Goal: Find specific page/section: Find specific page/section

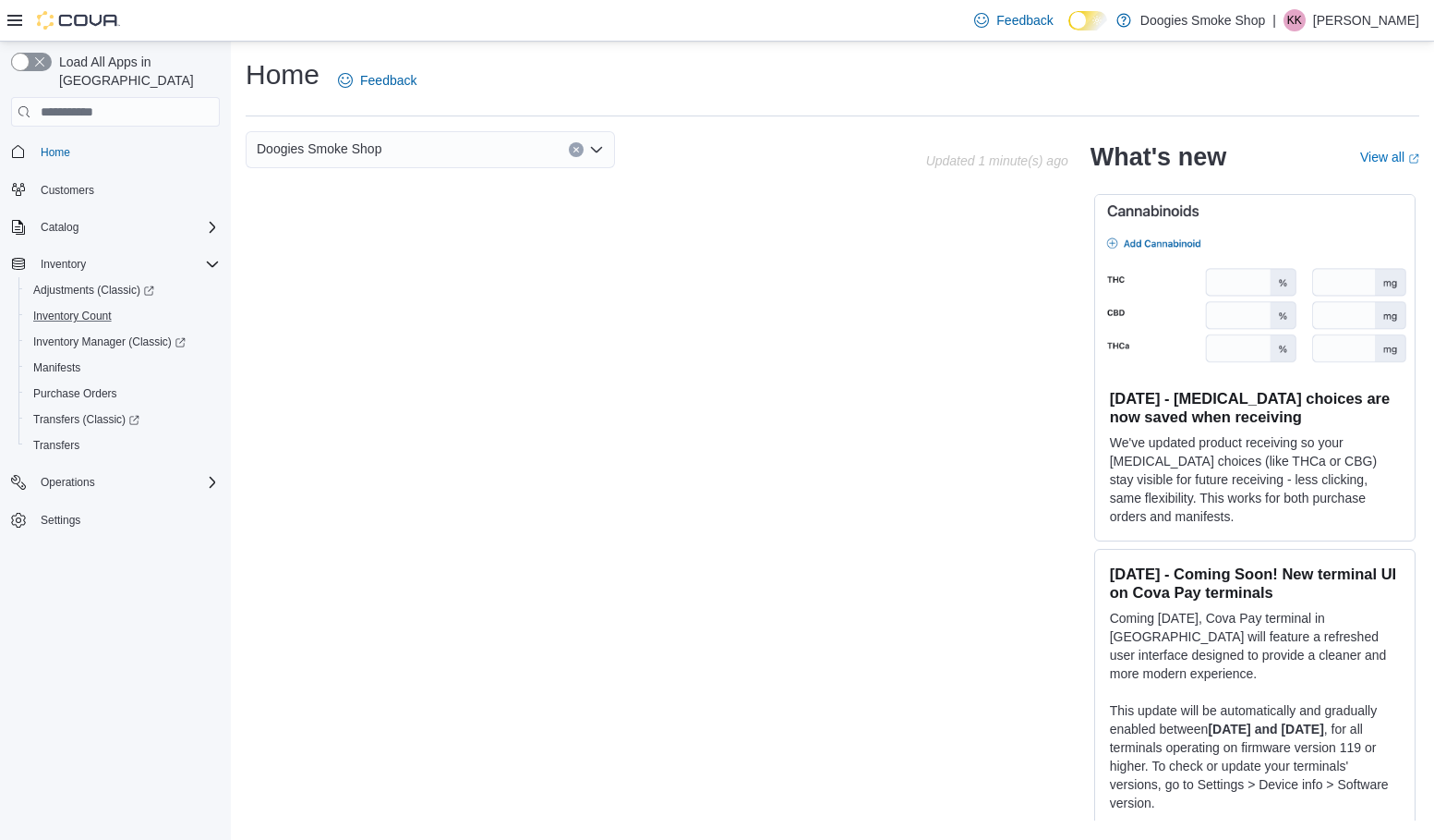
click at [119, 305] on div "Inventory Count" at bounding box center [123, 315] width 194 height 22
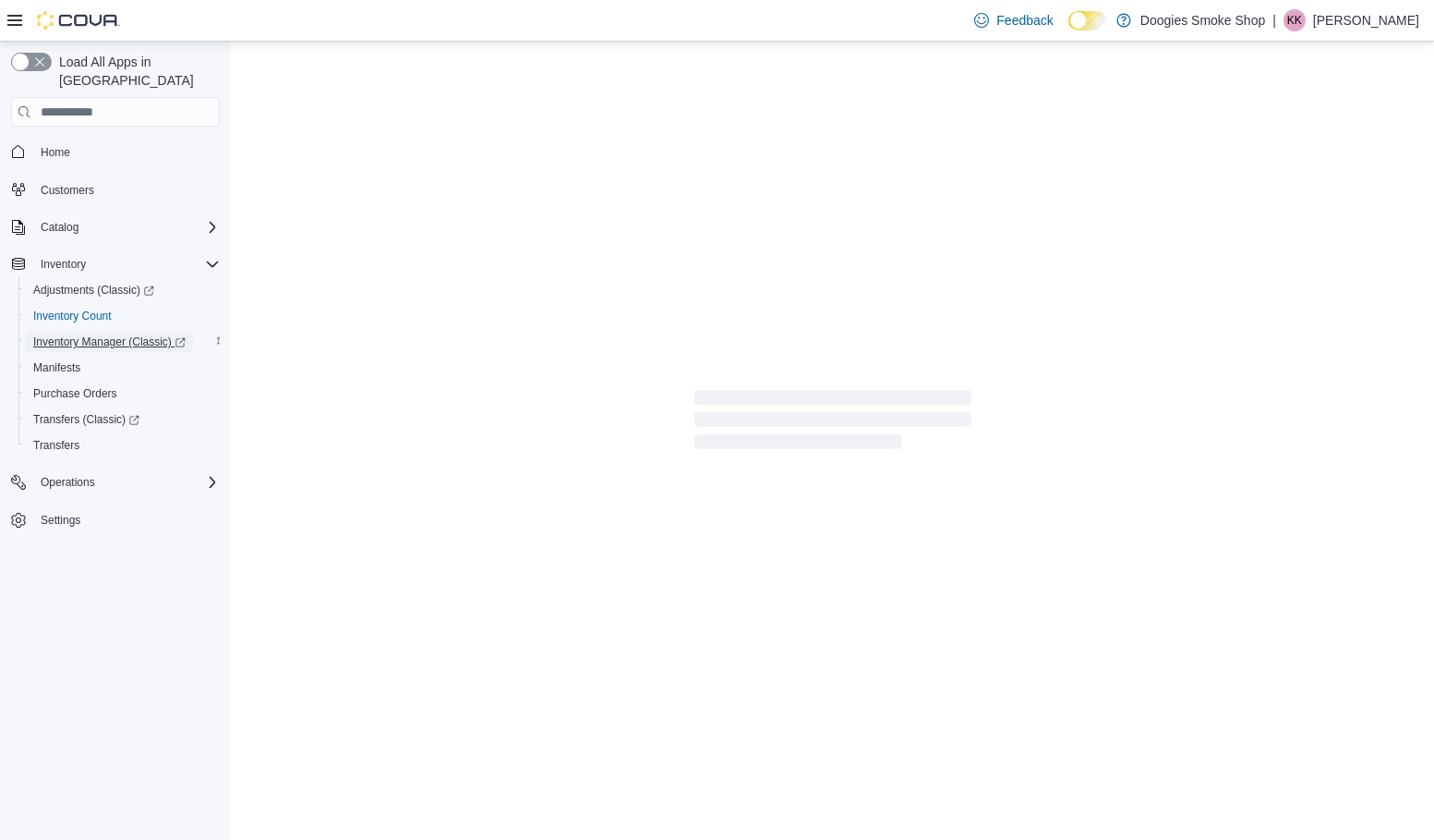
click at [118, 331] on span "Inventory Manager (Classic)" at bounding box center [110, 341] width 153 height 22
